Goal: Transaction & Acquisition: Download file/media

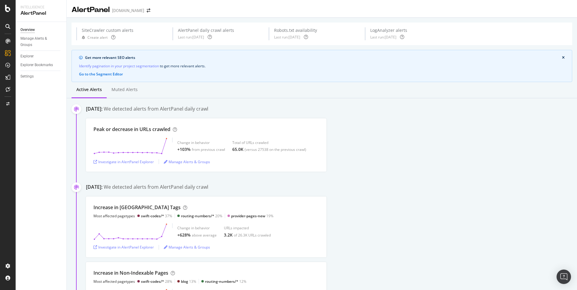
scroll to position [55, 0]
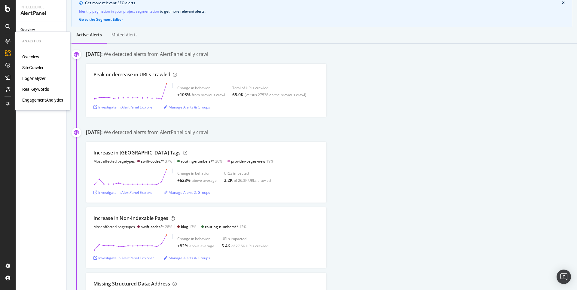
click at [35, 68] on div "SiteCrawler" at bounding box center [32, 68] width 21 height 6
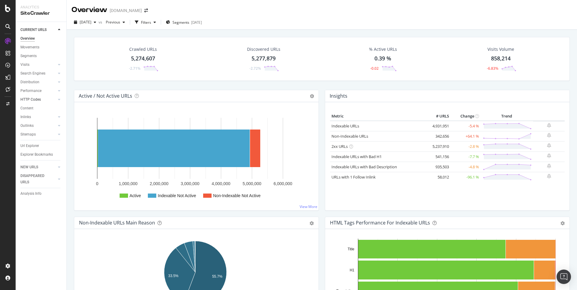
click at [41, 101] on link "HTTP Codes" at bounding box center [38, 99] width 36 height 6
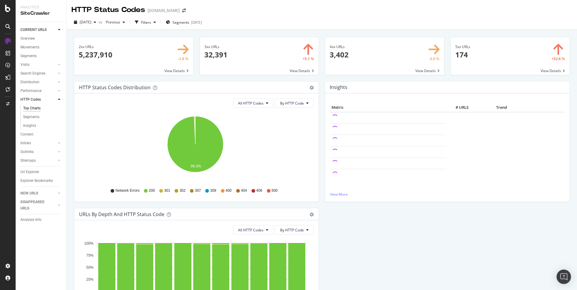
click at [336, 55] on span at bounding box center [384, 56] width 119 height 38
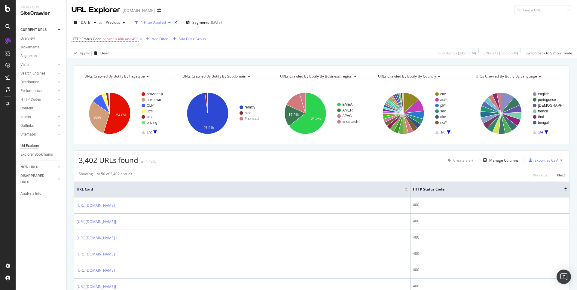
scroll to position [122, 0]
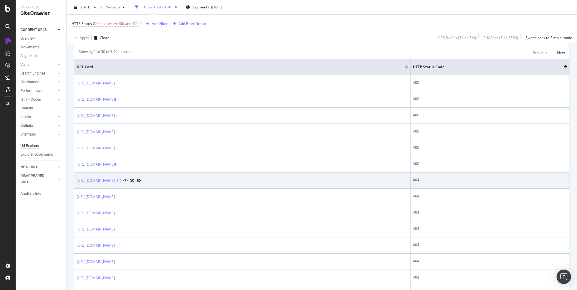
click at [121, 182] on icon at bounding box center [119, 181] width 4 height 4
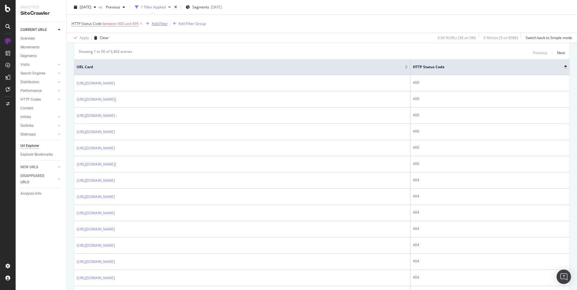
click at [154, 24] on div "Add Filter" at bounding box center [160, 23] width 16 height 5
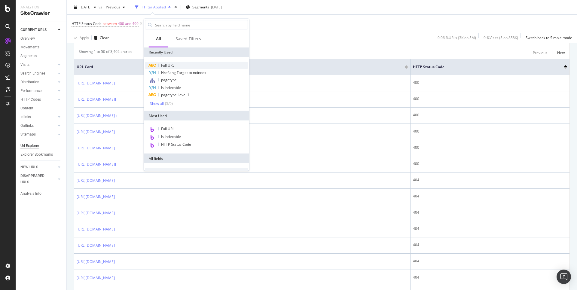
click at [167, 63] on span "Full URL" at bounding box center [167, 65] width 13 height 5
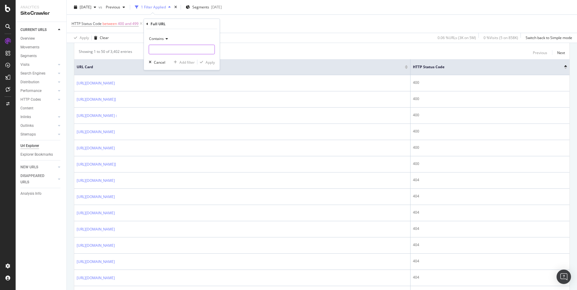
click at [169, 51] on input "text" at bounding box center [181, 50] width 65 height 10
type input "provider"
click at [211, 62] on div "Apply" at bounding box center [209, 61] width 9 height 5
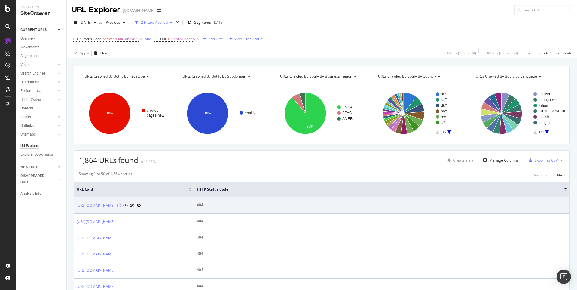
click at [121, 207] on icon at bounding box center [119, 206] width 4 height 4
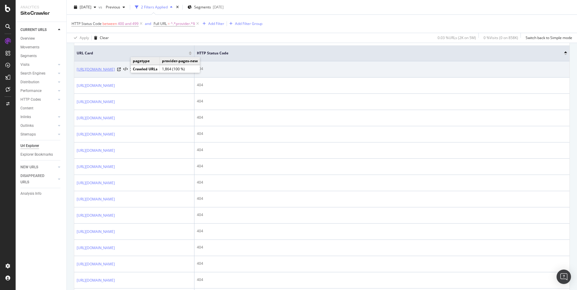
scroll to position [136, 0]
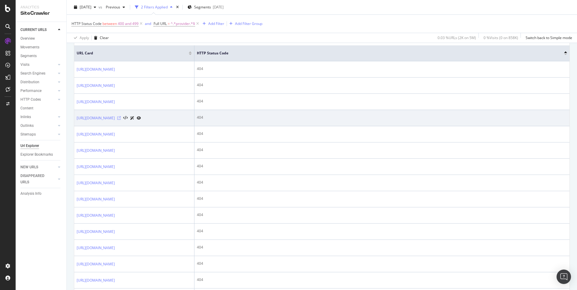
click at [121, 120] on icon at bounding box center [119, 118] width 4 height 4
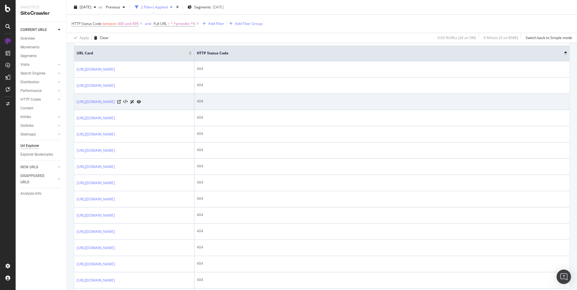
scroll to position [0, 0]
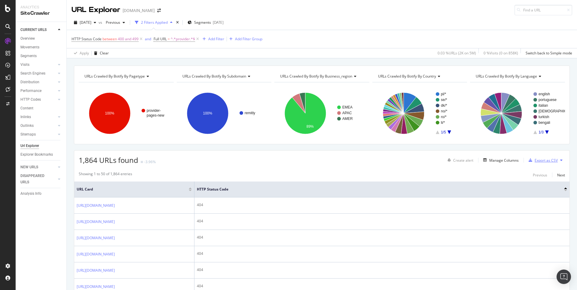
click at [537, 158] on div "Export as CSV" at bounding box center [545, 160] width 23 height 5
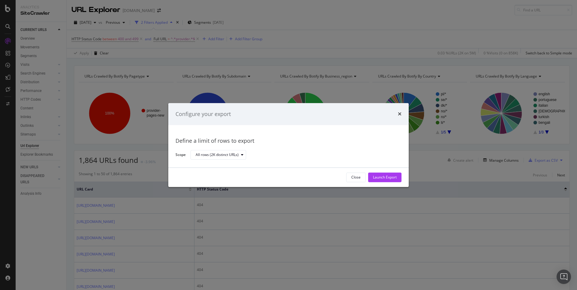
click at [399, 176] on button "Launch Export" at bounding box center [384, 177] width 33 height 10
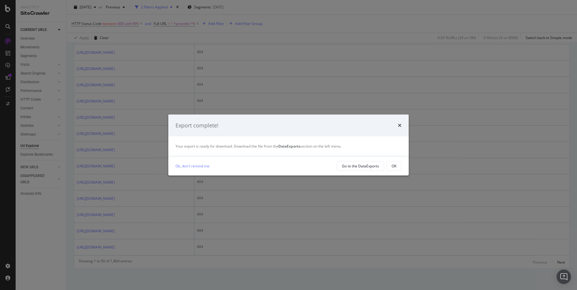
scroll to position [908, 0]
click at [366, 169] on div "Go to the DataExports" at bounding box center [360, 166] width 37 height 8
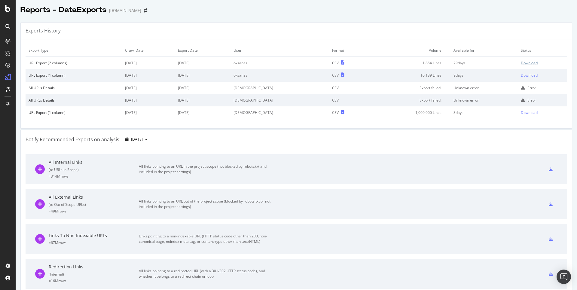
click at [521, 61] on div "Download" at bounding box center [529, 62] width 17 height 5
